Goal: Information Seeking & Learning: Learn about a topic

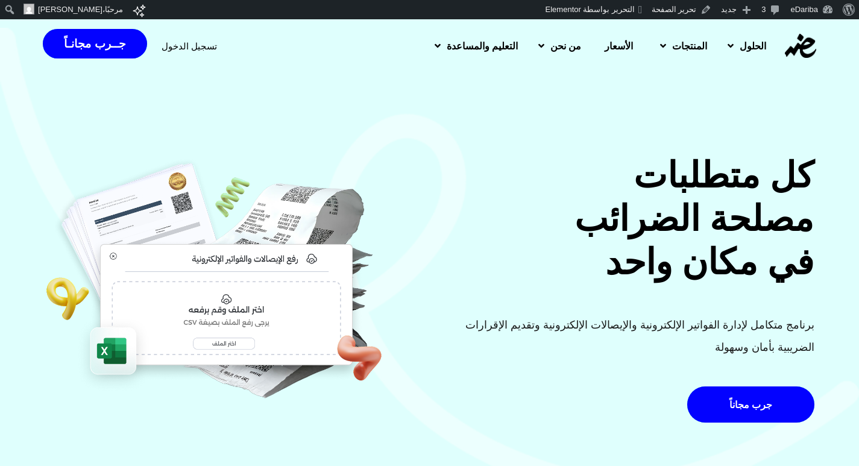
scroll to position [723, 0]
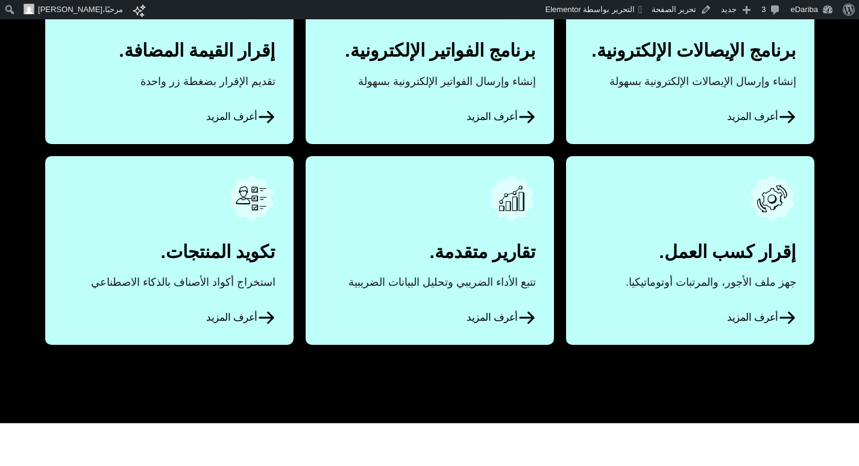
click at [248, 311] on span "أعرف المزيد" at bounding box center [240, 317] width 69 height 18
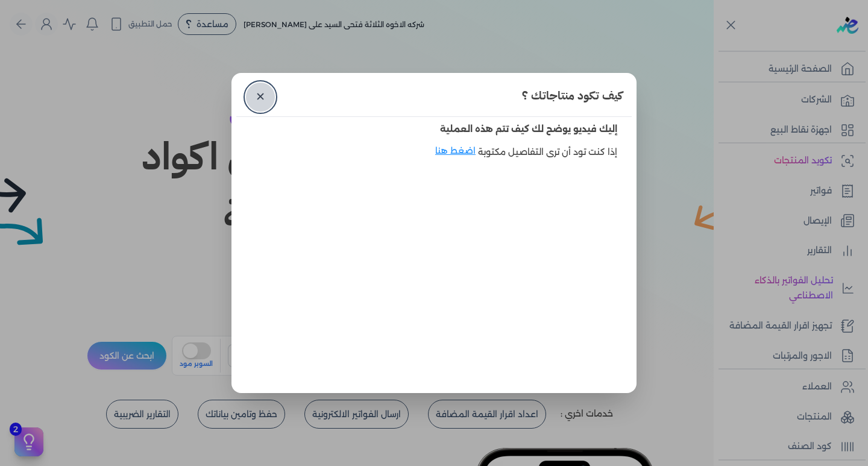
drag, startPoint x: 867, startPoint y: 0, endPoint x: 257, endPoint y: 98, distance: 618.1
click at [257, 98] on link "✕" at bounding box center [260, 97] width 29 height 29
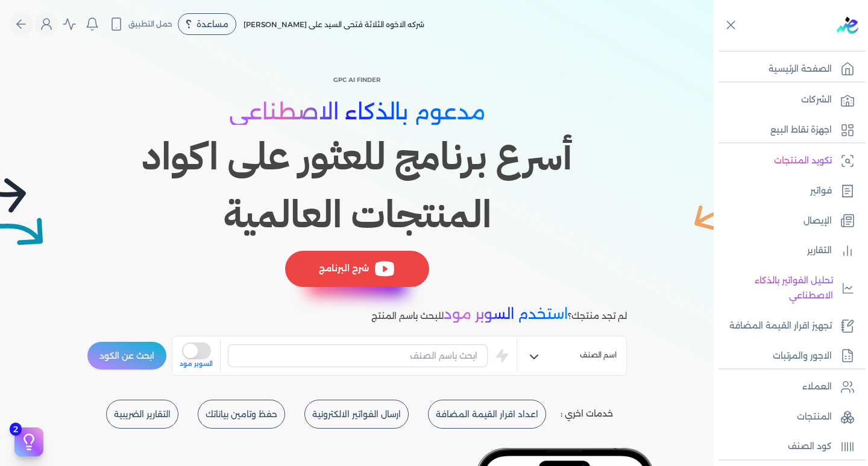
click at [384, 281] on div "شرح البرنامج" at bounding box center [357, 269] width 144 height 36
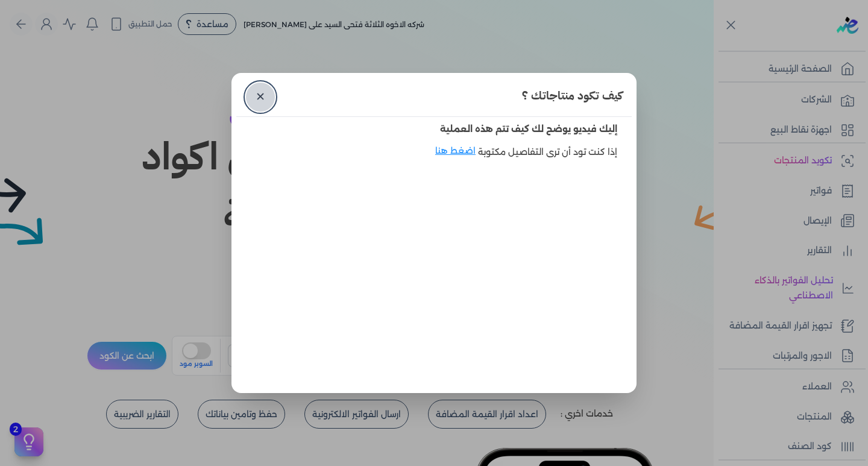
click at [256, 95] on link "✕" at bounding box center [260, 97] width 29 height 29
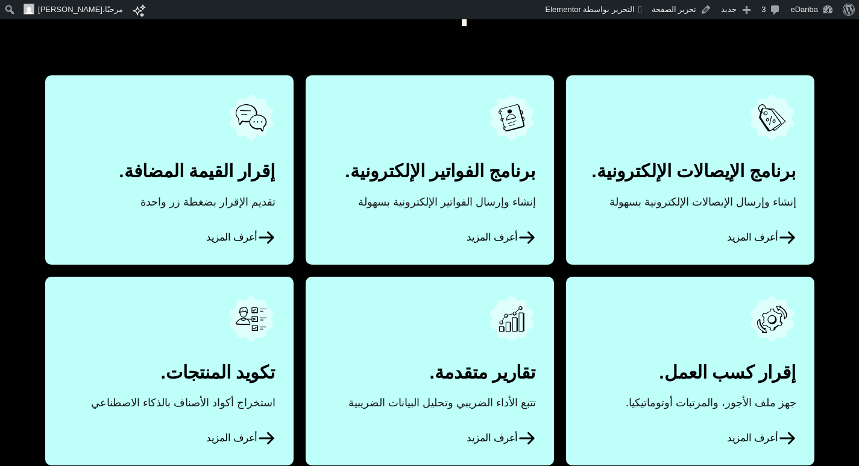
click at [521, 236] on icon at bounding box center [527, 237] width 18 height 18
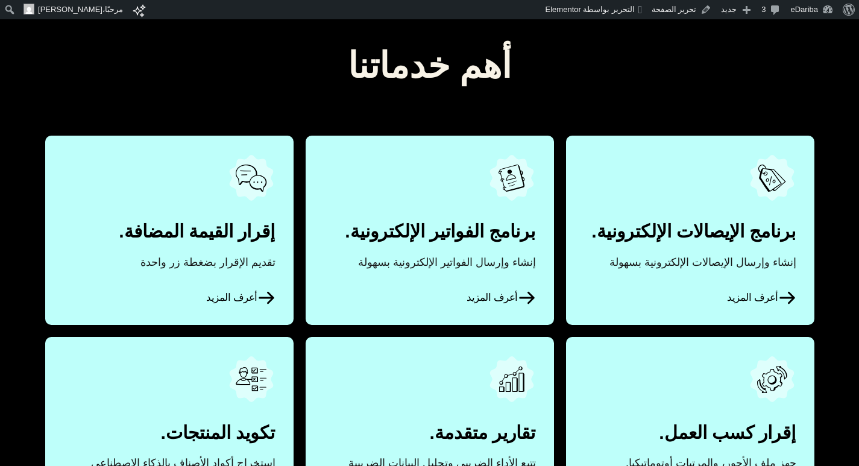
scroll to position [422, 0]
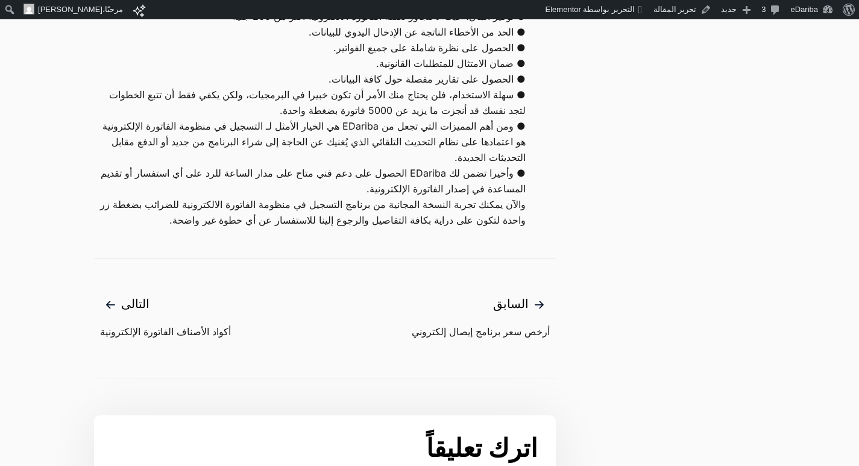
scroll to position [3193, 0]
